Goal: Information Seeking & Learning: Learn about a topic

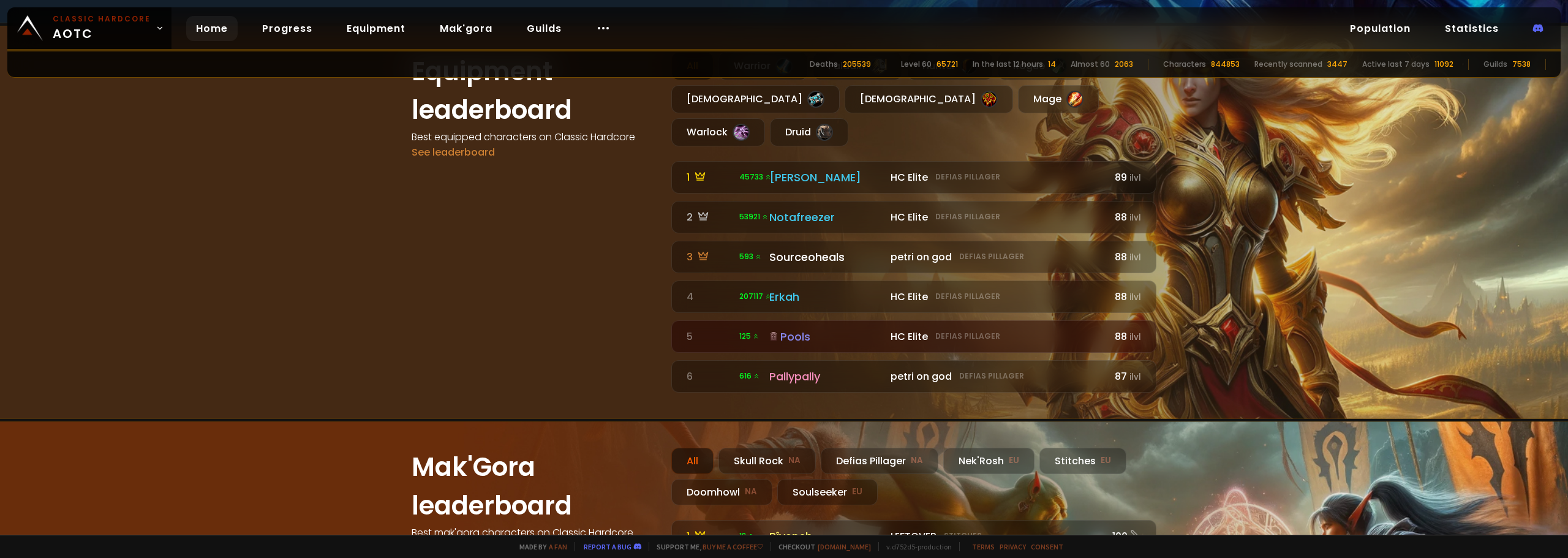
scroll to position [816, 0]
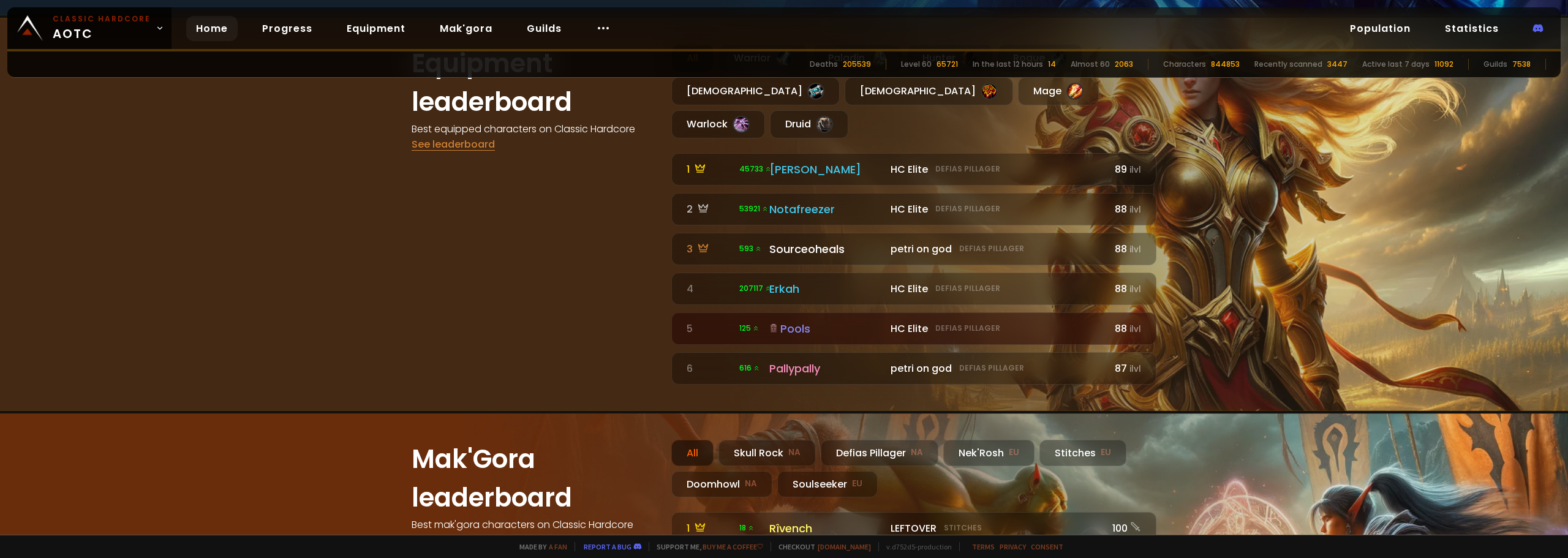
click at [479, 147] on link "See leaderboard" at bounding box center [453, 144] width 83 height 14
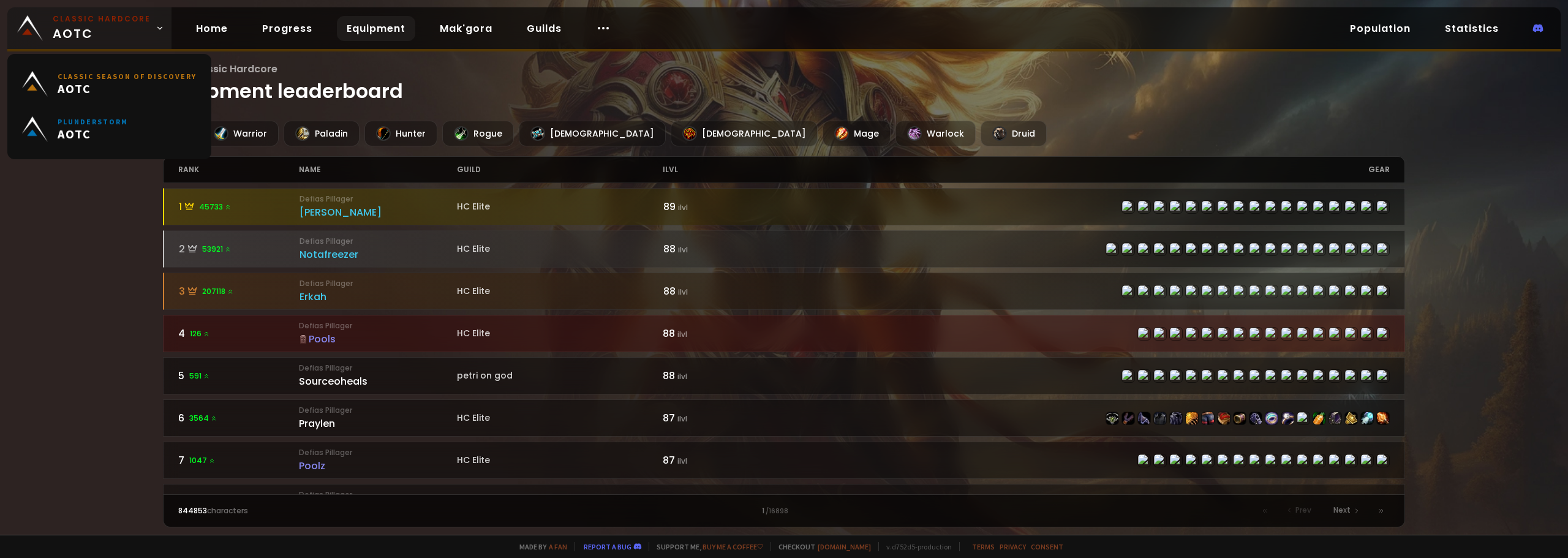
click at [156, 31] on icon at bounding box center [160, 28] width 9 height 9
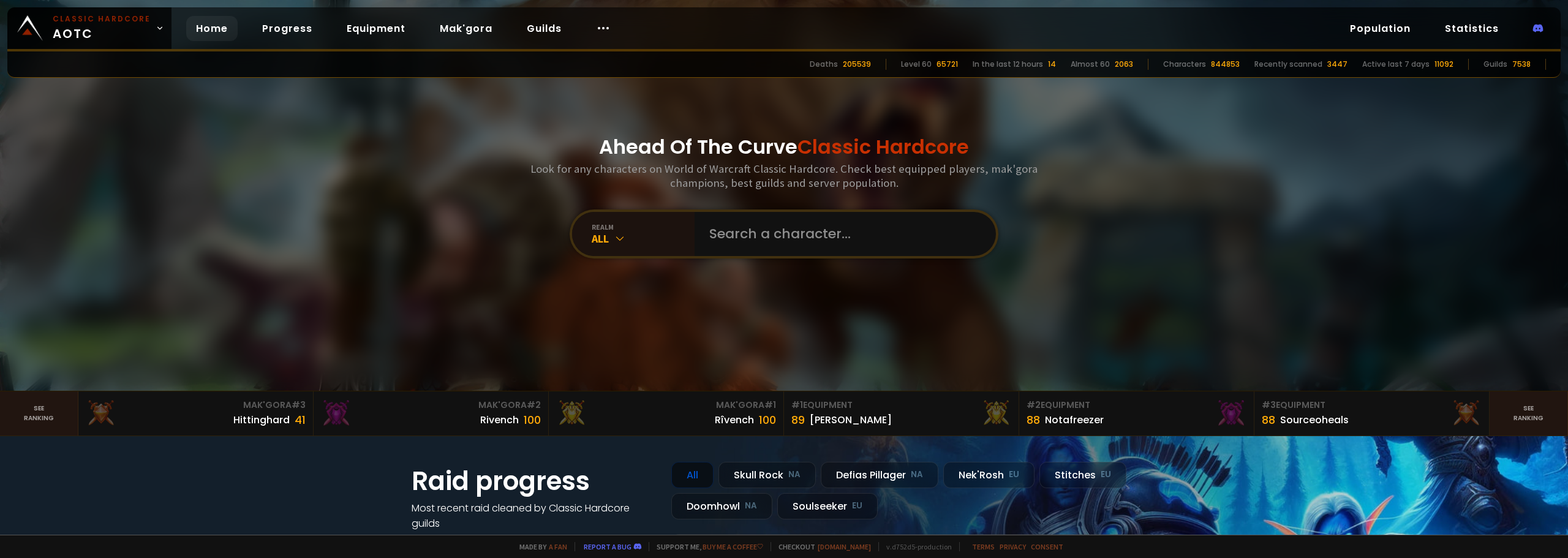
click at [955, 65] on div "65721" at bounding box center [947, 64] width 22 height 11
click at [272, 34] on link "Progress" at bounding box center [287, 28] width 70 height 25
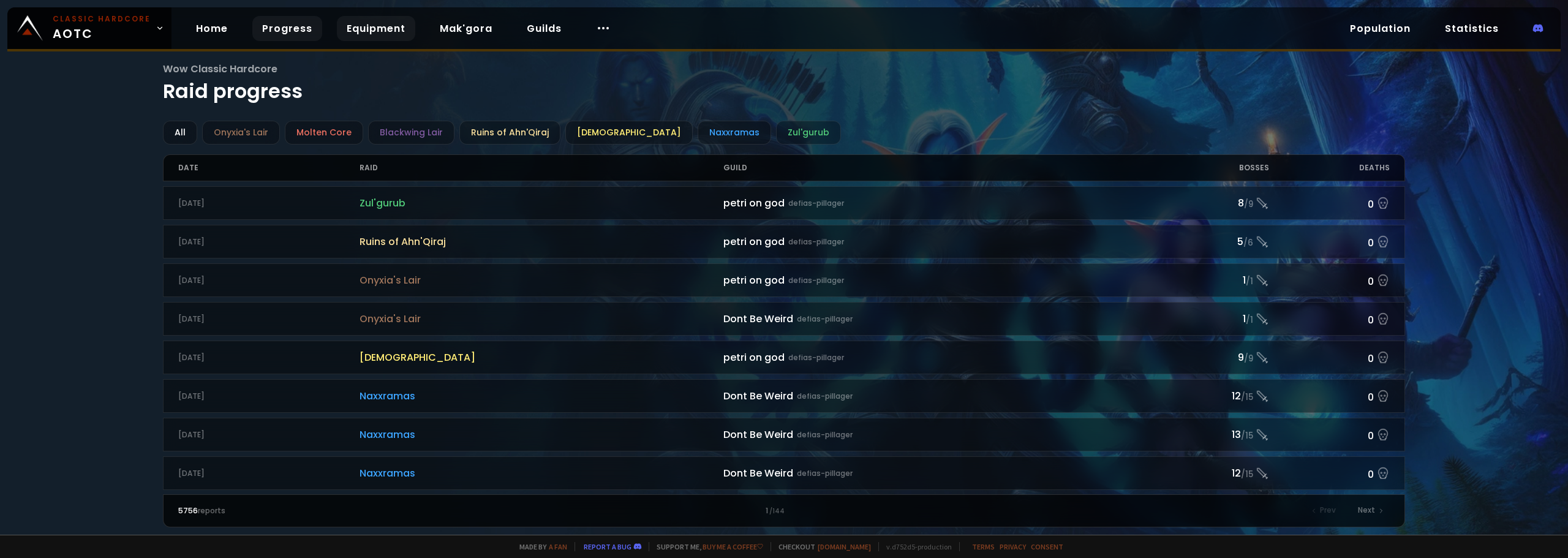
click at [389, 25] on link "Equipment" at bounding box center [376, 28] width 78 height 25
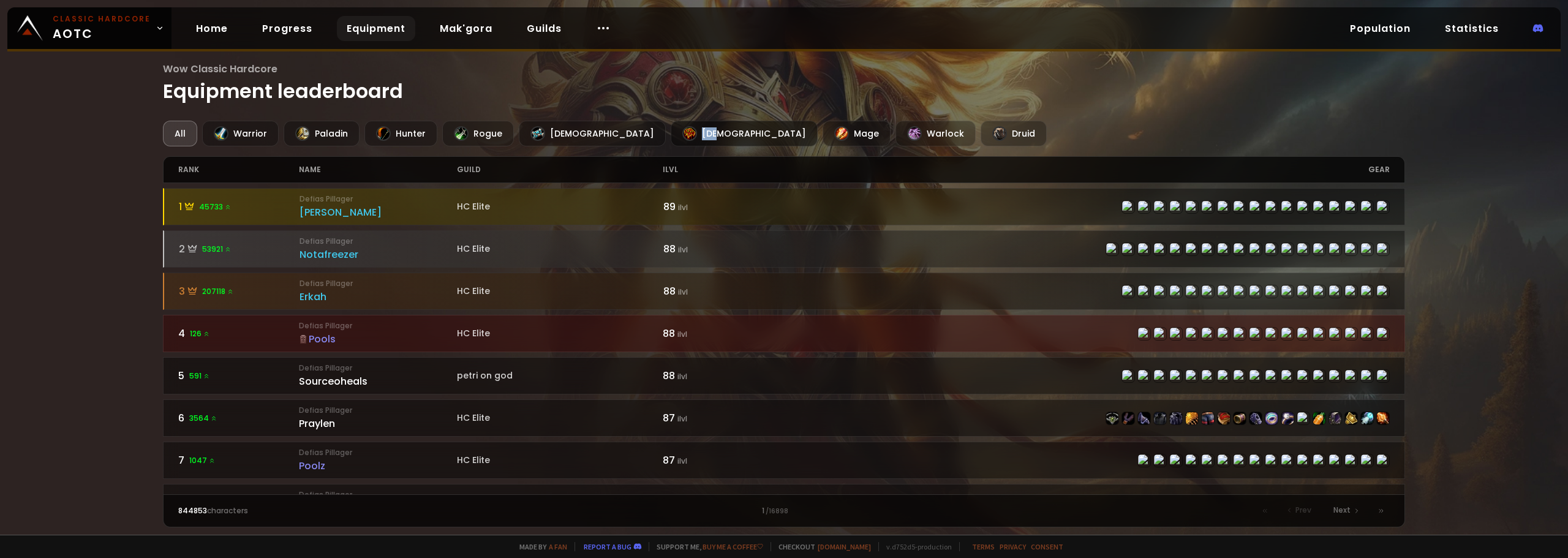
click at [671, 139] on div "[DEMOGRAPHIC_DATA]" at bounding box center [744, 133] width 147 height 26
